Goal: Task Accomplishment & Management: Use online tool/utility

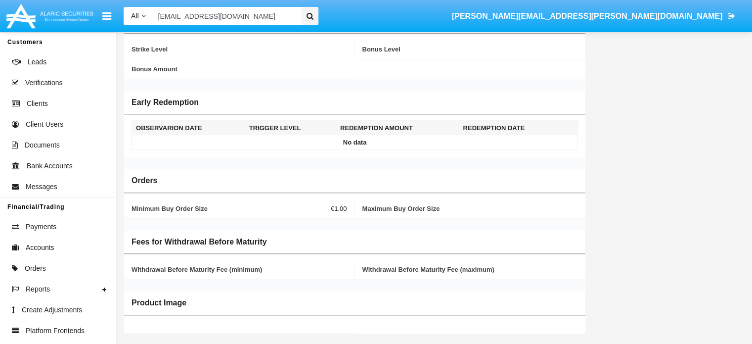
scroll to position [294, 0]
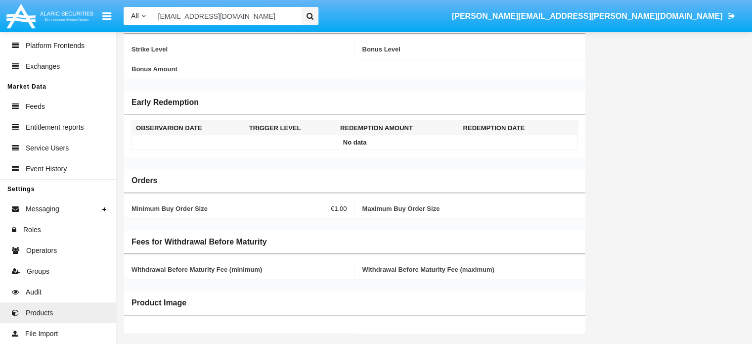
click at [285, 18] on input "[EMAIL_ADDRESS][DOMAIN_NAME]" at bounding box center [225, 16] width 145 height 18
click at [288, 15] on input "[EMAIL_ADDRESS][DOMAIN_NAME]" at bounding box center [225, 16] width 145 height 18
paste input "[EMAIL_ADDRESS][DOMAIN_NAME]"
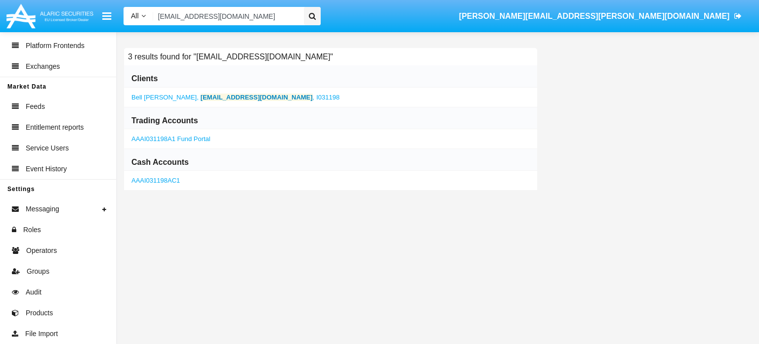
type input "[EMAIL_ADDRESS][DOMAIN_NAME]"
click at [201, 99] on b "[EMAIL_ADDRESS][DOMAIN_NAME]" at bounding box center [257, 96] width 112 height 7
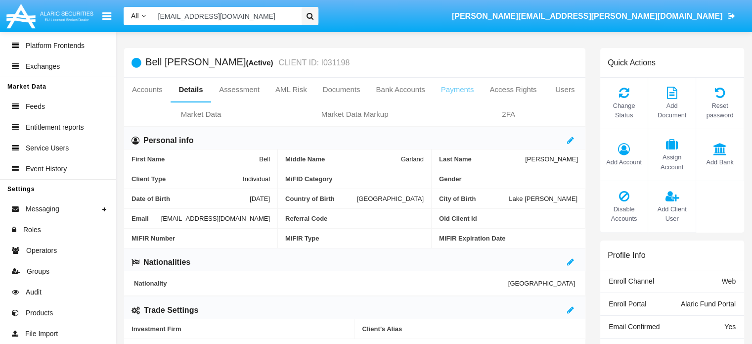
click at [457, 90] on link "Payments" at bounding box center [457, 90] width 49 height 24
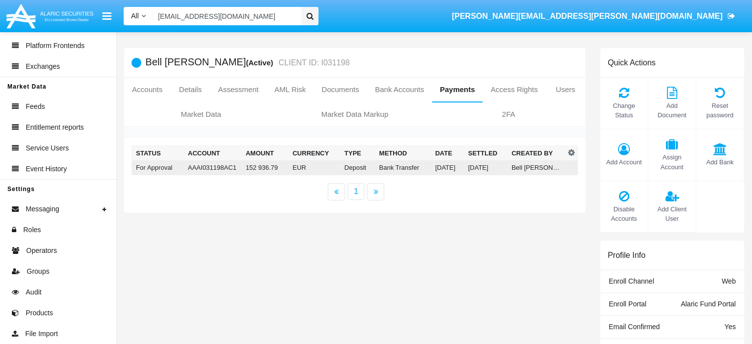
click at [311, 167] on td "EUR" at bounding box center [315, 167] width 52 height 15
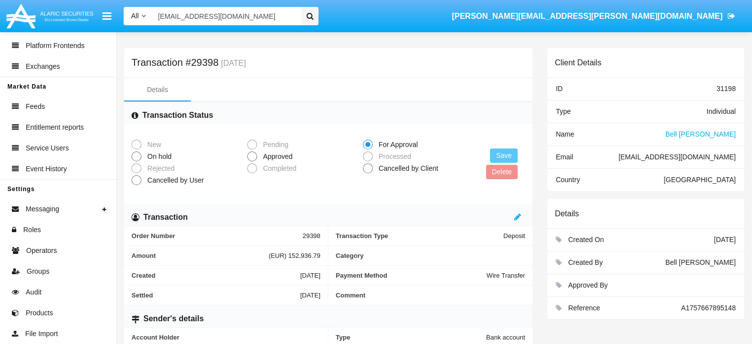
click at [287, 15] on input "[EMAIL_ADDRESS][DOMAIN_NAME]" at bounding box center [225, 16] width 145 height 18
click at [217, 8] on input "Search" at bounding box center [225, 16] width 145 height 18
paste input "[EMAIL_ADDRESS][DOMAIN_NAME]"
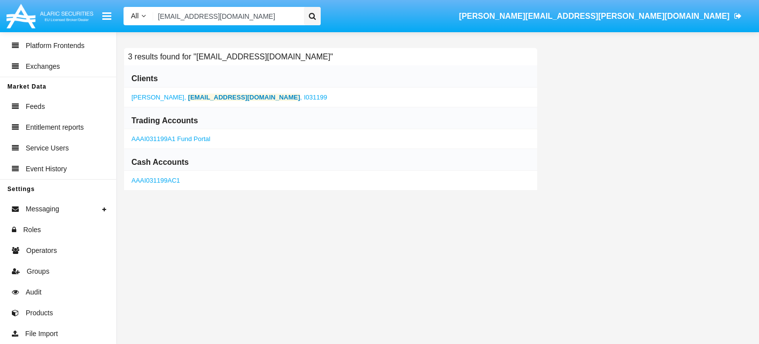
type input "[EMAIL_ADDRESS][DOMAIN_NAME]"
click at [220, 100] on b "[EMAIL_ADDRESS][DOMAIN_NAME]" at bounding box center [244, 96] width 112 height 7
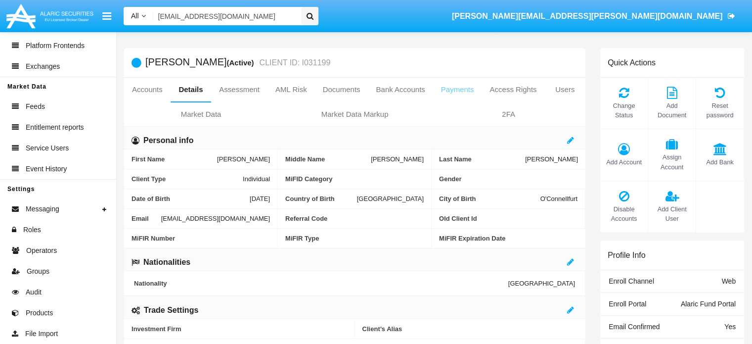
click at [445, 89] on link "Payments" at bounding box center [457, 90] width 49 height 24
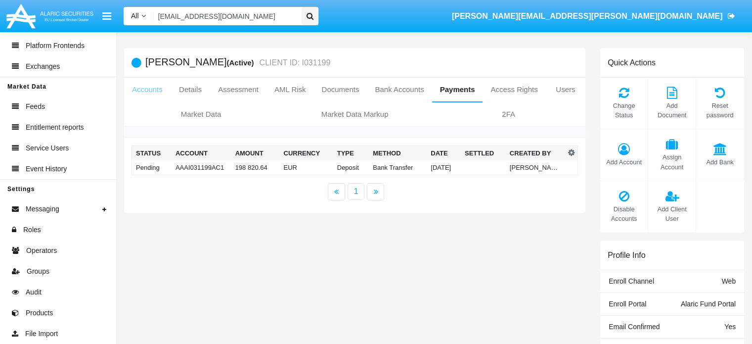
click at [138, 89] on link "Accounts" at bounding box center [147, 90] width 46 height 24
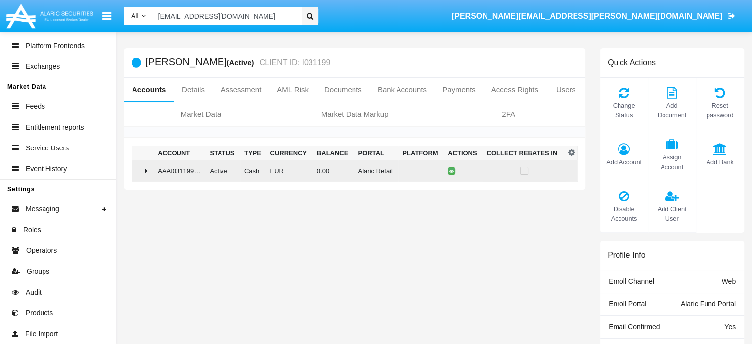
click at [150, 174] on div at bounding box center [143, 171] width 14 height 8
click at [146, 170] on icon at bounding box center [146, 170] width 8 height 3
click at [146, 172] on icon at bounding box center [146, 171] width 3 height 8
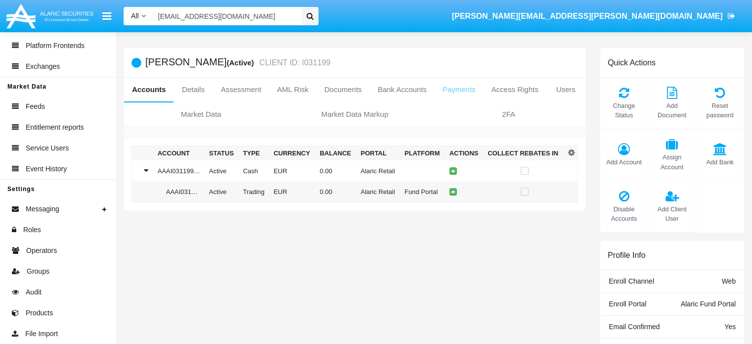
click at [459, 88] on link "Payments" at bounding box center [459, 90] width 49 height 24
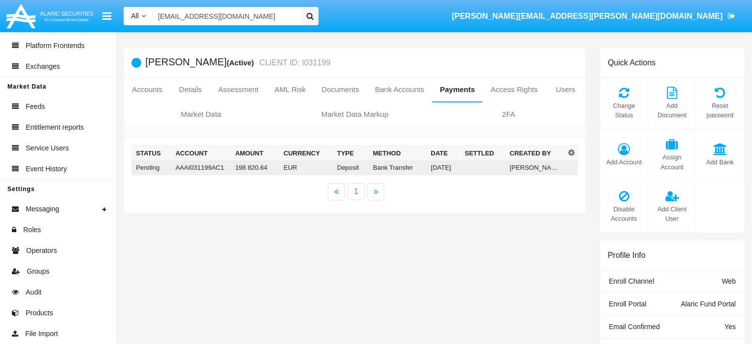
click at [275, 167] on td "198 820.64" at bounding box center [255, 167] width 48 height 15
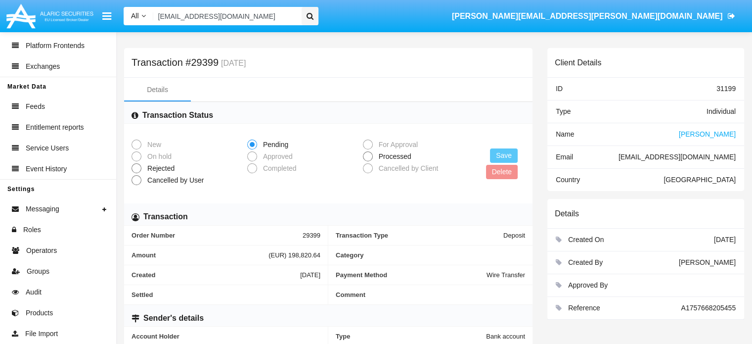
click at [368, 156] on span at bounding box center [368, 156] width 10 height 10
click at [368, 161] on input "Processed" at bounding box center [367, 161] width 0 height 0
radio input "true"
click at [497, 156] on button "Save" at bounding box center [504, 155] width 28 height 14
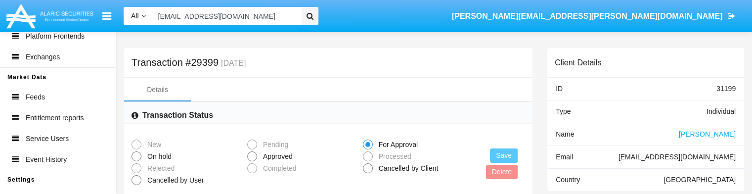
click at [264, 160] on span "Approved" at bounding box center [276, 156] width 38 height 10
click at [252, 161] on input "Approved" at bounding box center [252, 161] width 0 height 0
radio input "true"
click at [509, 157] on button "Save" at bounding box center [504, 155] width 28 height 14
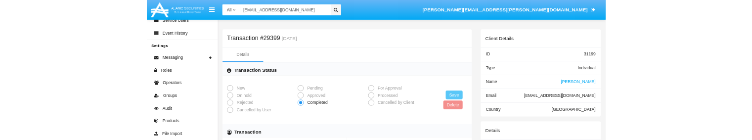
scroll to position [408, 0]
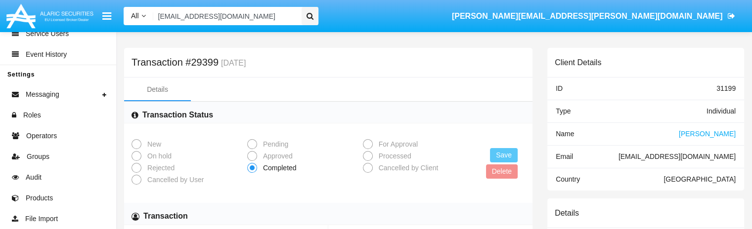
click at [288, 13] on input "[EMAIL_ADDRESS][DOMAIN_NAME]" at bounding box center [225, 16] width 145 height 18
paste input "[EMAIL_ADDRESS][DOMAIN_NAME]"
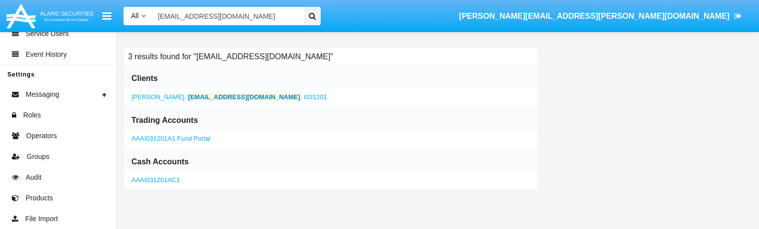
type input "[EMAIL_ADDRESS][DOMAIN_NAME]"
click at [200, 98] on b "[EMAIL_ADDRESS][DOMAIN_NAME]" at bounding box center [244, 96] width 112 height 7
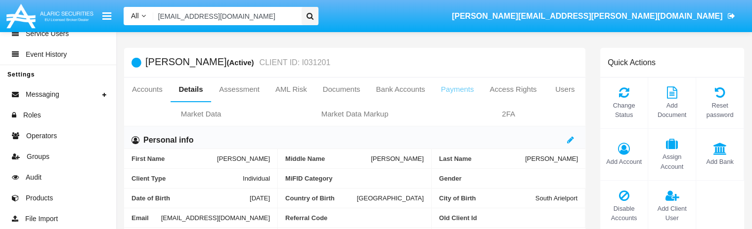
click at [442, 93] on link "Payments" at bounding box center [457, 90] width 49 height 24
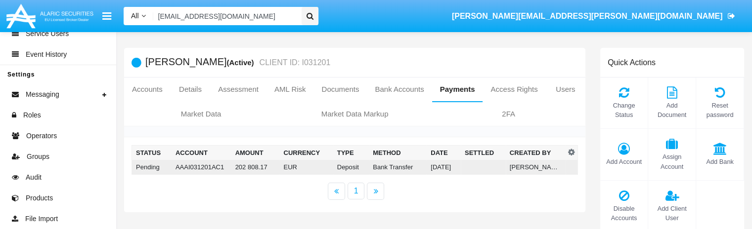
click at [246, 167] on td "202 808.17" at bounding box center [255, 167] width 48 height 15
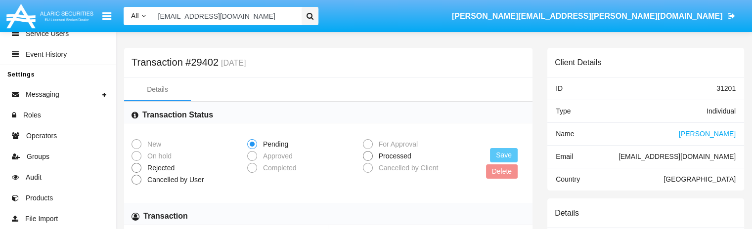
click at [391, 158] on span "Processed" at bounding box center [393, 156] width 41 height 10
click at [368, 161] on input "Processed" at bounding box center [367, 161] width 0 height 0
radio input "true"
click at [506, 154] on button "Save" at bounding box center [504, 155] width 28 height 14
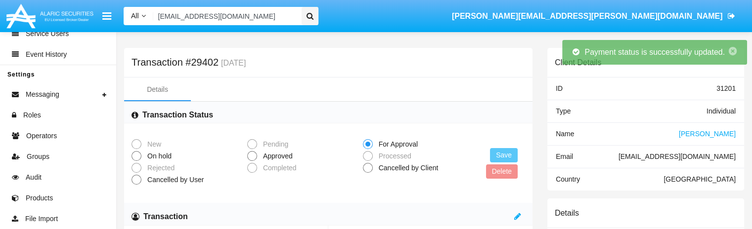
click at [270, 162] on mat-radio-button "Completed" at bounding box center [305, 168] width 116 height 12
click at [263, 158] on span "Approved" at bounding box center [276, 156] width 38 height 10
click at [252, 161] on input "Approved" at bounding box center [252, 161] width 0 height 0
radio input "true"
click at [505, 155] on button "Save" at bounding box center [504, 155] width 28 height 14
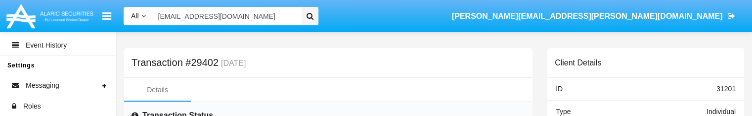
click at [287, 17] on input "[EMAIL_ADDRESS][DOMAIN_NAME]" at bounding box center [225, 16] width 145 height 18
paste input "[EMAIL_ADDRESS][DOMAIN_NAME]"
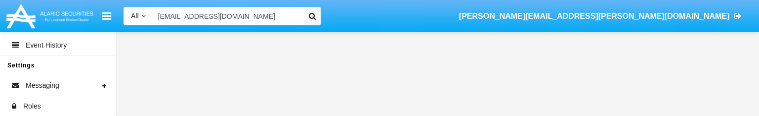
type input "[EMAIL_ADDRESS][DOMAIN_NAME]"
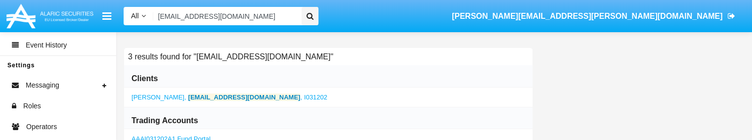
click at [192, 96] on b "[EMAIL_ADDRESS][DOMAIN_NAME]" at bounding box center [244, 96] width 112 height 7
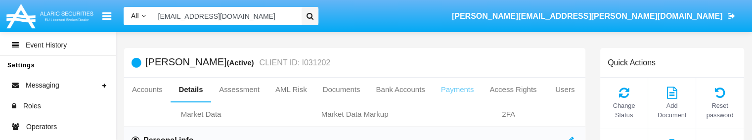
click at [453, 90] on link "Payments" at bounding box center [457, 90] width 49 height 24
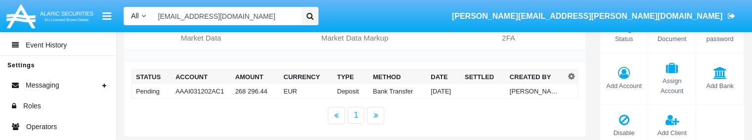
scroll to position [77, 0]
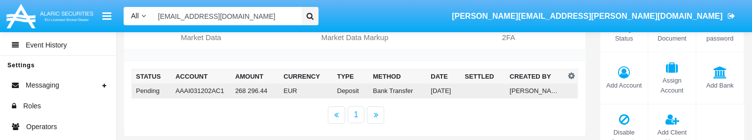
click at [154, 93] on td "Pending" at bounding box center [152, 91] width 40 height 15
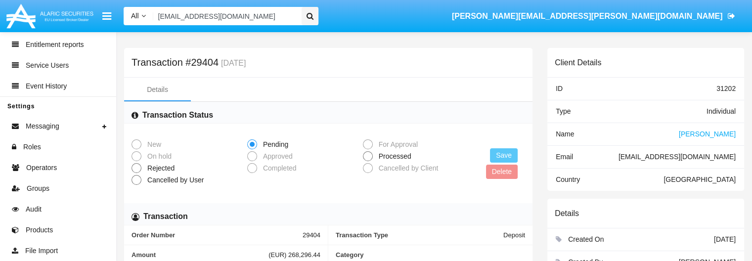
scroll to position [377, 0]
click at [369, 158] on span at bounding box center [368, 156] width 10 height 10
click at [368, 161] on input "Processed" at bounding box center [367, 161] width 0 height 0
radio input "true"
click at [504, 156] on button "Save" at bounding box center [504, 155] width 28 height 14
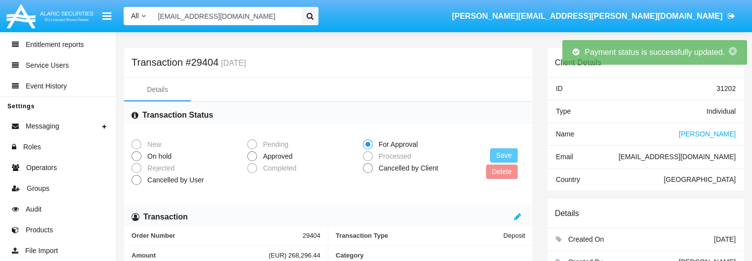
click at [275, 161] on span "Approved" at bounding box center [276, 156] width 38 height 10
click at [252, 161] on input "Approved" at bounding box center [252, 161] width 0 height 0
radio input "true"
click at [504, 156] on button "Save" at bounding box center [504, 155] width 28 height 14
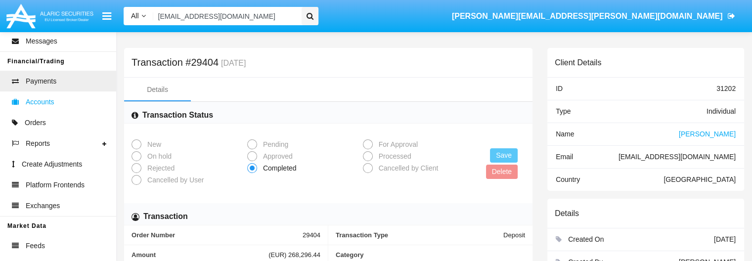
scroll to position [144, 0]
click at [39, 128] on span "Orders" at bounding box center [35, 124] width 21 height 10
